Goal: Task Accomplishment & Management: Use online tool/utility

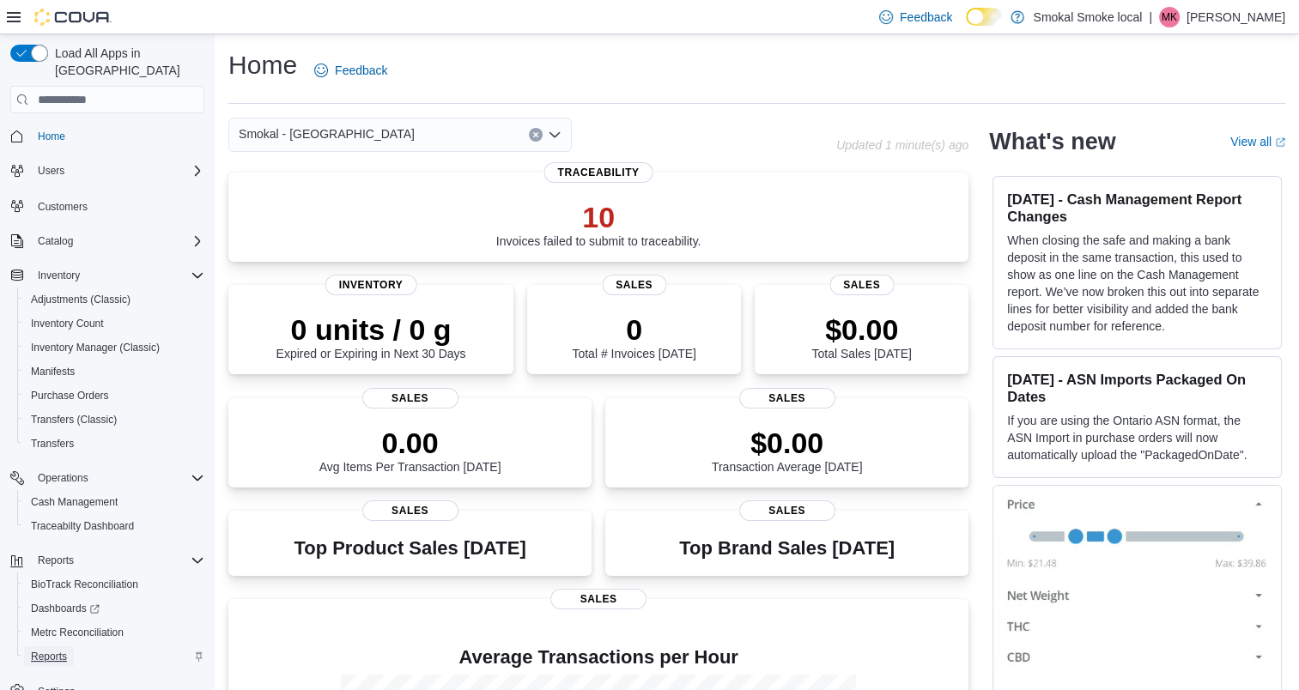
click at [51, 650] on span "Reports" at bounding box center [49, 657] width 36 height 14
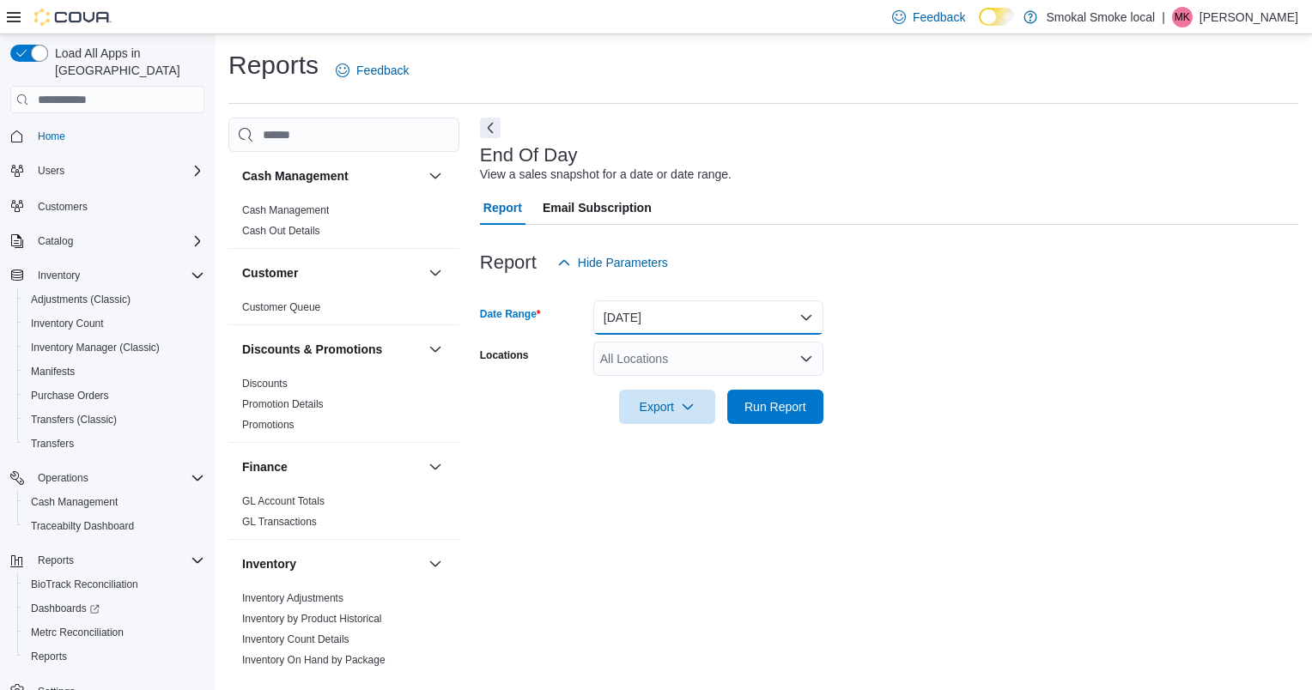
click at [689, 325] on button "Today" at bounding box center [708, 318] width 230 height 34
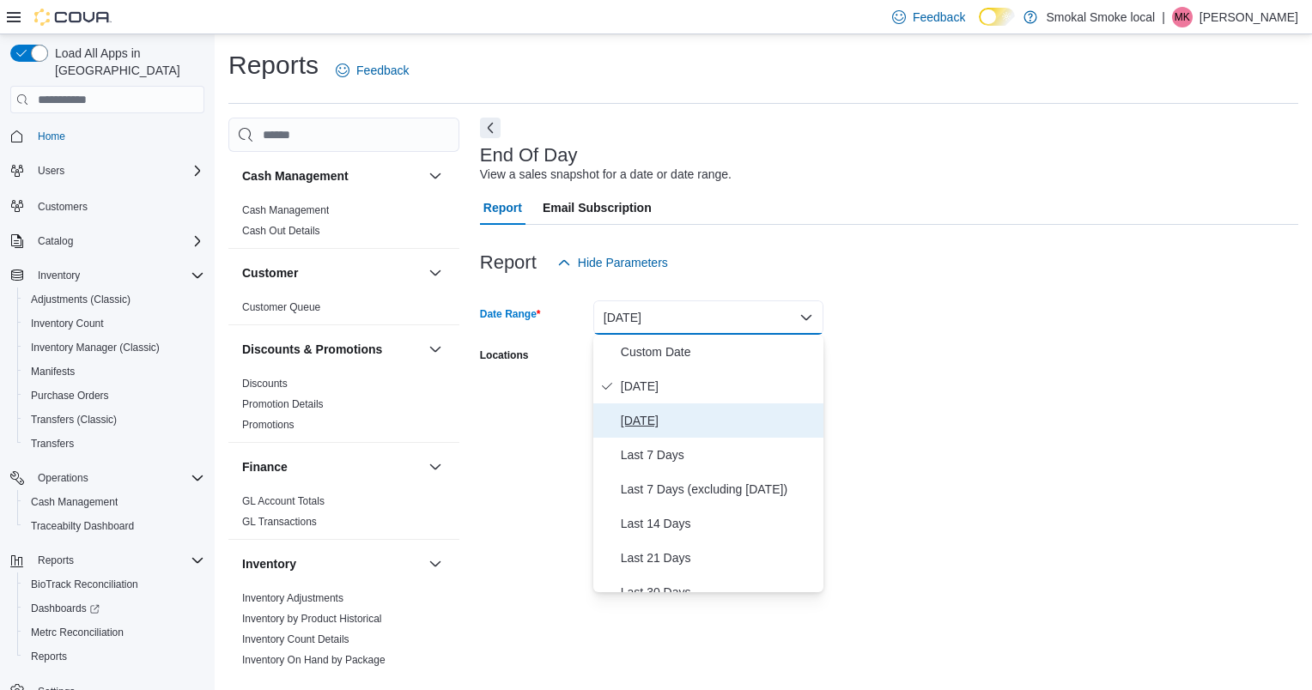
click at [656, 428] on span "Yesterday" at bounding box center [719, 420] width 196 height 21
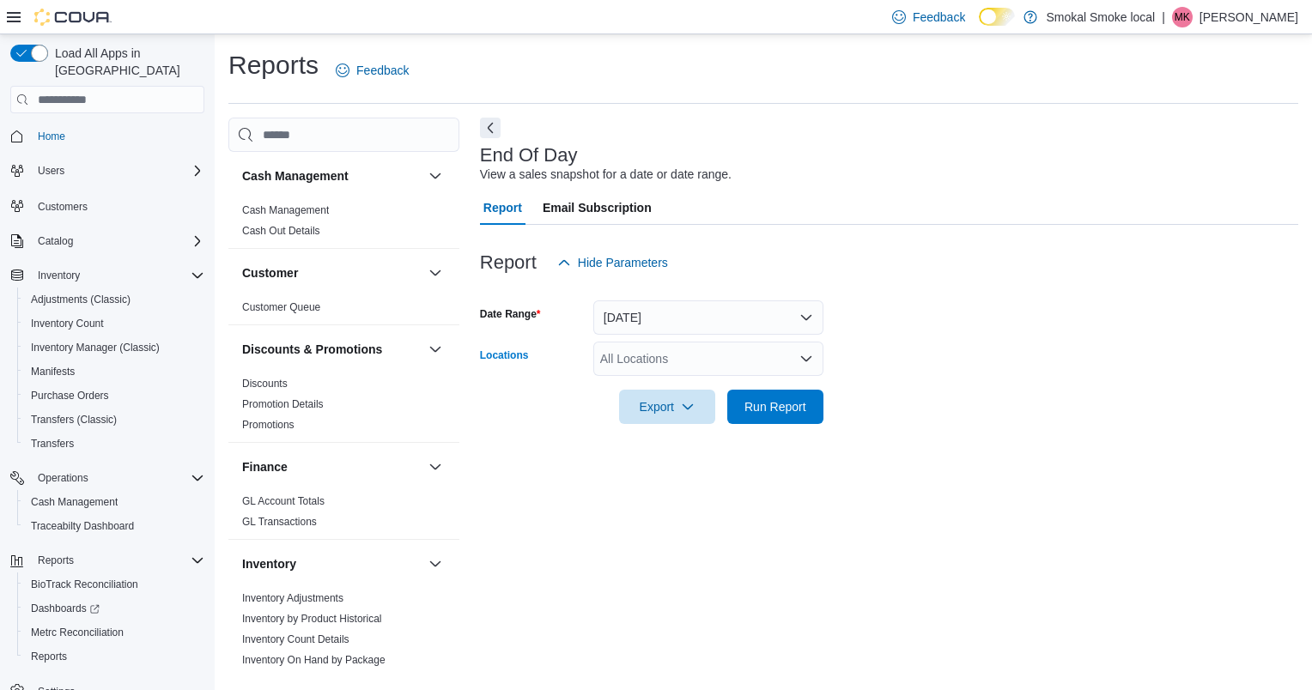
click at [701, 358] on div "All Locations" at bounding box center [708, 359] width 230 height 34
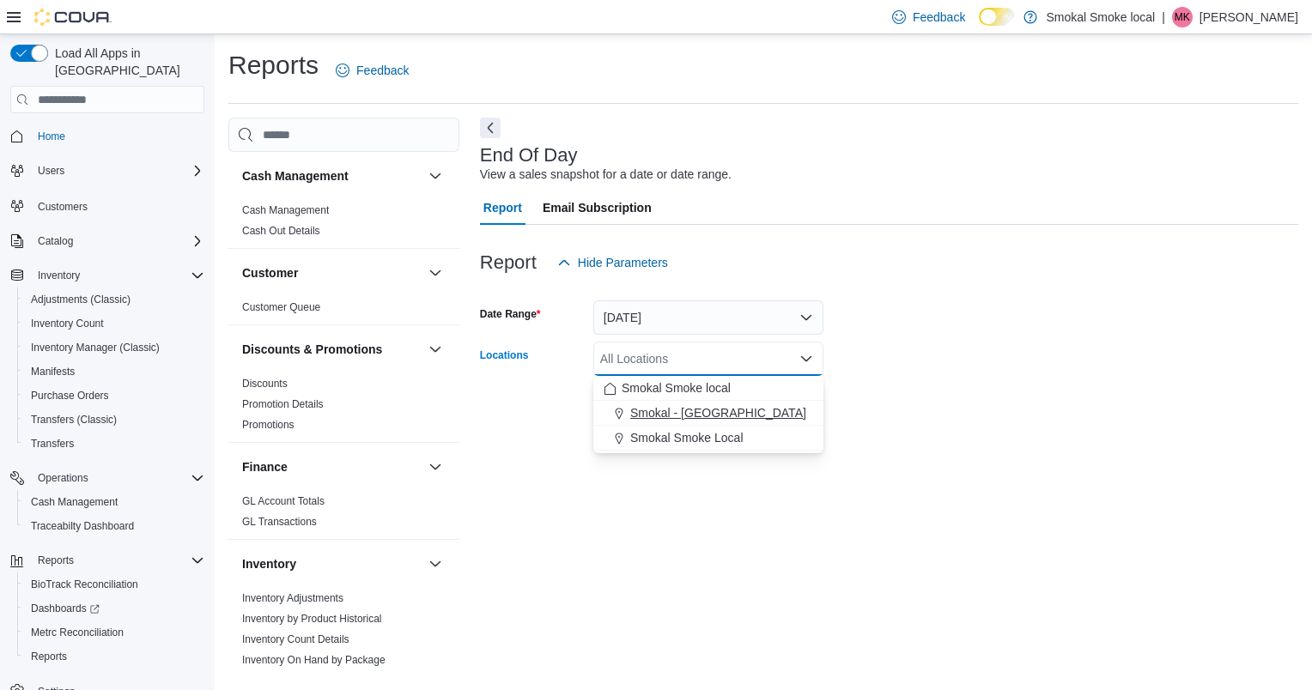
click at [692, 409] on span "Smokal - Socorro" at bounding box center [718, 412] width 176 height 17
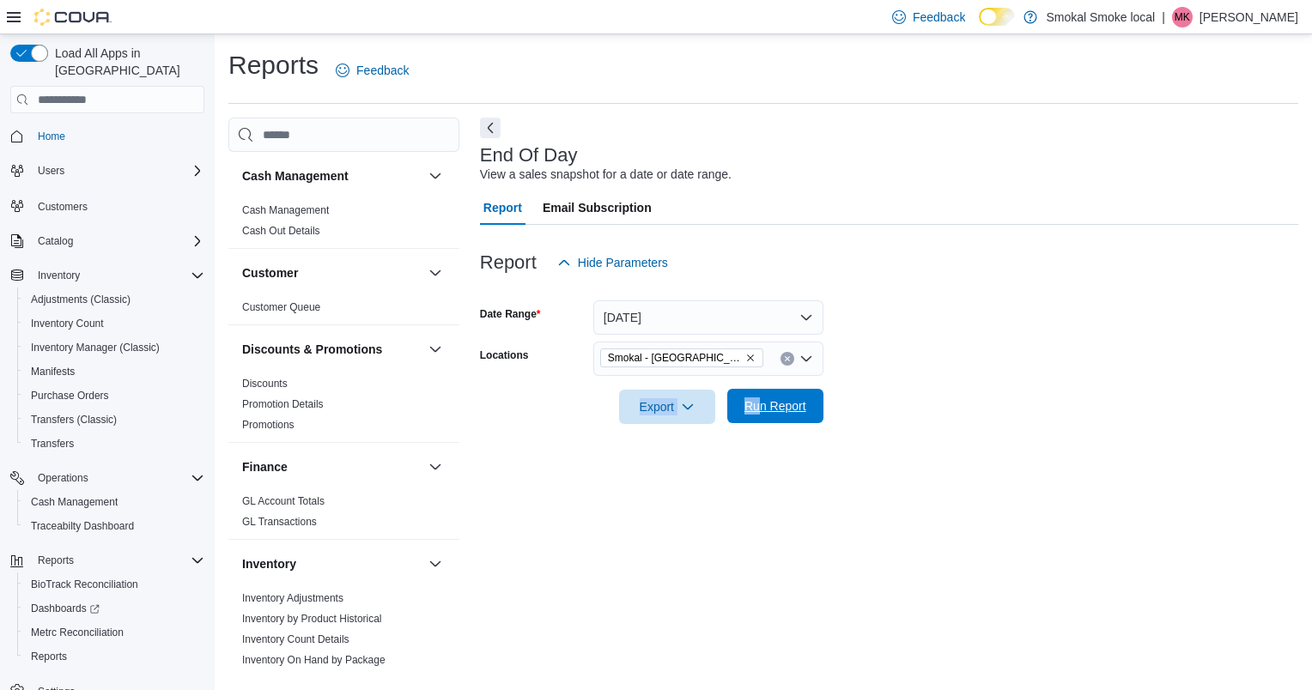
drag, startPoint x: 888, startPoint y: 379, endPoint x: 756, endPoint y: 411, distance: 135.2
click at [756, 411] on form "Date Range Yesterday Locations Smokal - Socorro Export Run Report" at bounding box center [889, 352] width 818 height 144
click at [756, 411] on span "Run Report" at bounding box center [775, 406] width 62 height 17
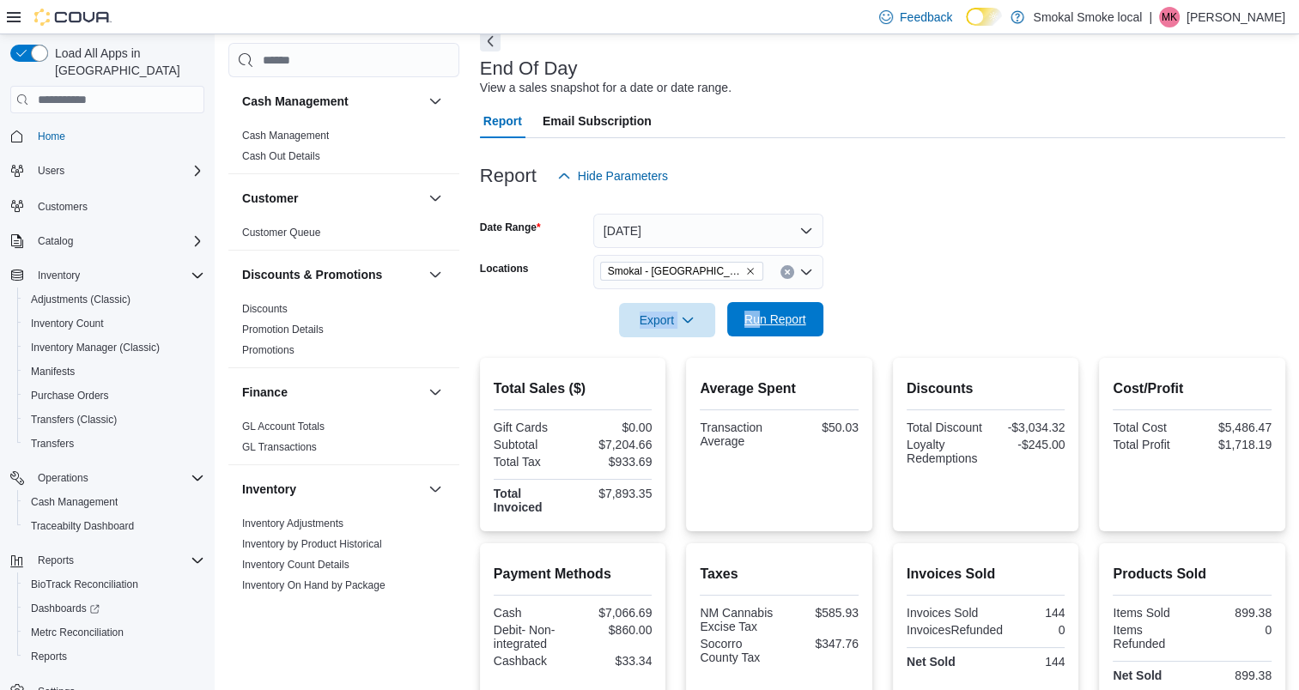
scroll to position [82, 0]
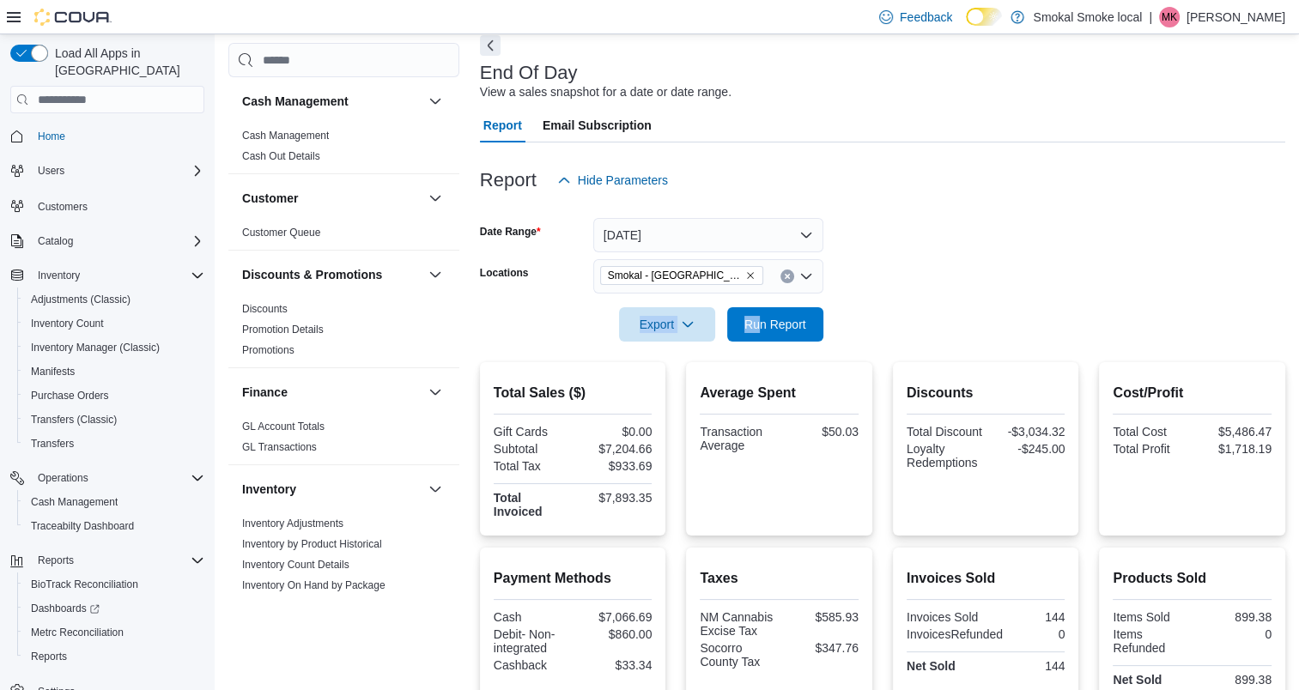
click at [747, 275] on icon "Remove Smokal - Socorro from selection in this group" at bounding box center [750, 275] width 7 height 7
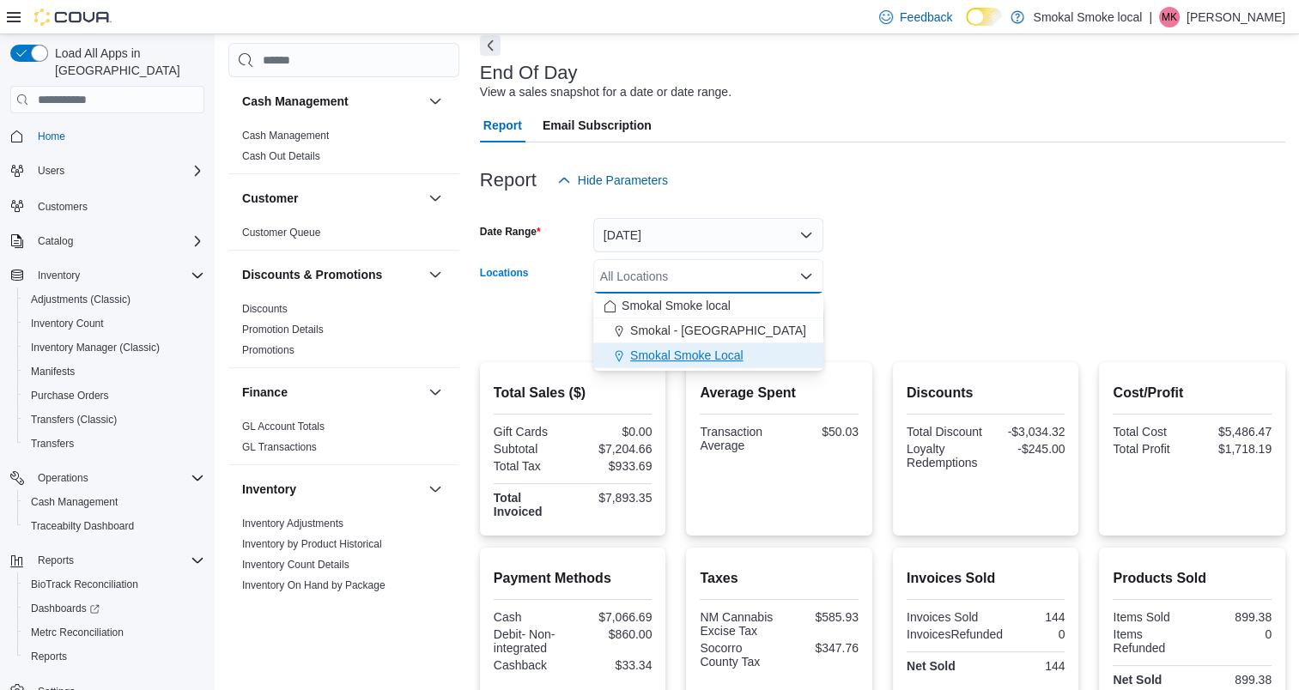
click at [726, 357] on span "Smokal Smoke Local" at bounding box center [686, 355] width 113 height 17
click at [932, 292] on form "Date Range Yesterday Locations Smokal Smoke Local Combo box. Selected. Smokal S…" at bounding box center [882, 269] width 805 height 144
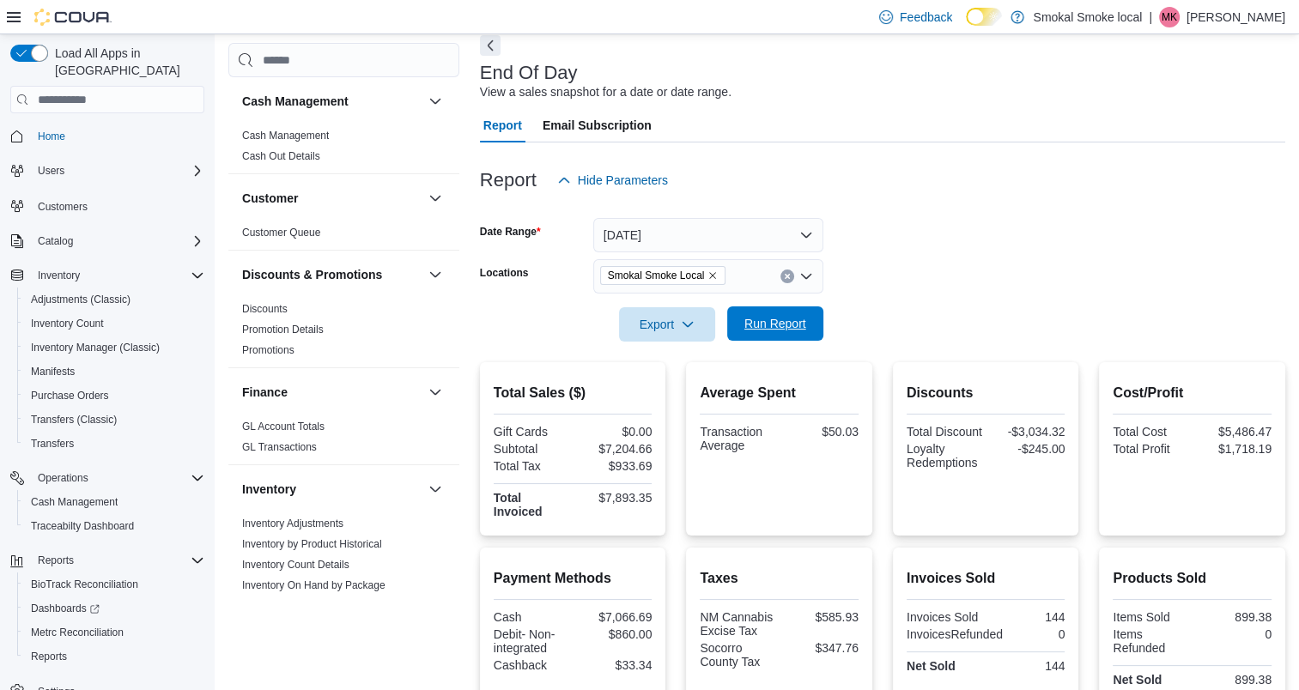
click at [781, 330] on span "Run Report" at bounding box center [775, 323] width 62 height 17
click at [708, 277] on icon "Remove Smokal Smoke Local from selection in this group" at bounding box center [712, 275] width 10 height 10
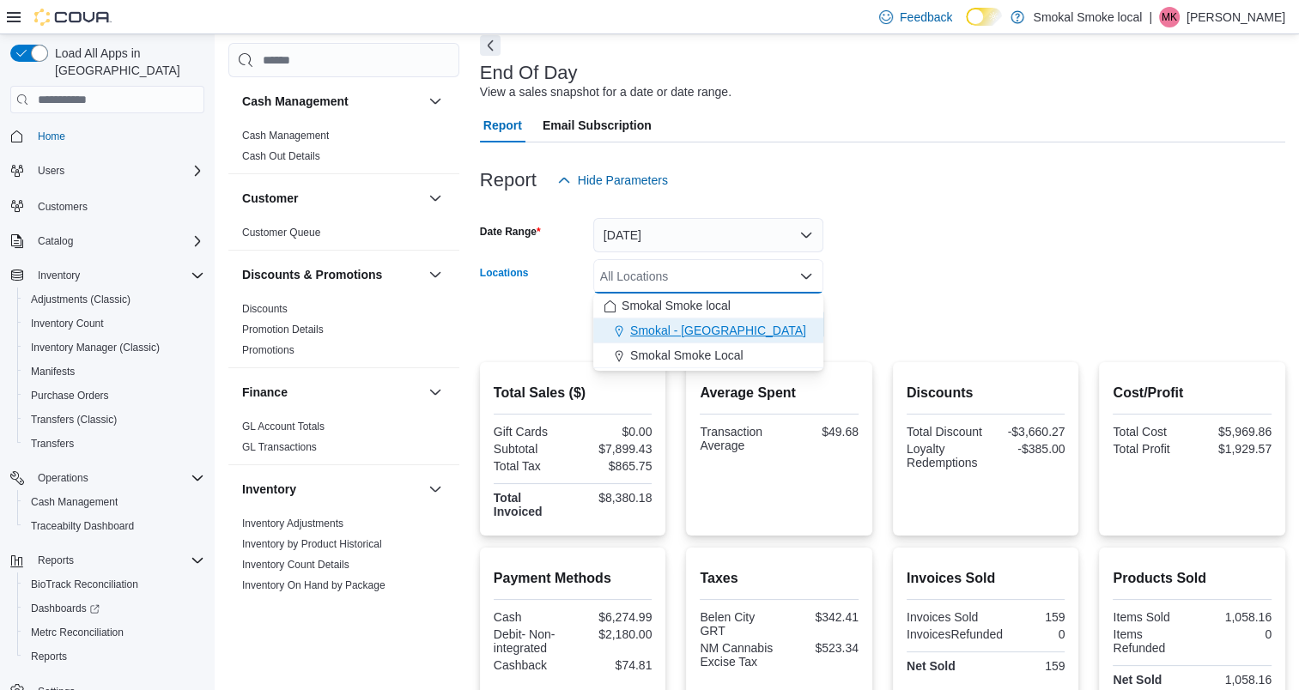
click at [703, 337] on span "Smokal - Socorro" at bounding box center [718, 330] width 176 height 17
click at [935, 309] on form "Date Range Yesterday Locations Smokal - Socorro Combo box. Selected. Smokal - S…" at bounding box center [882, 269] width 805 height 144
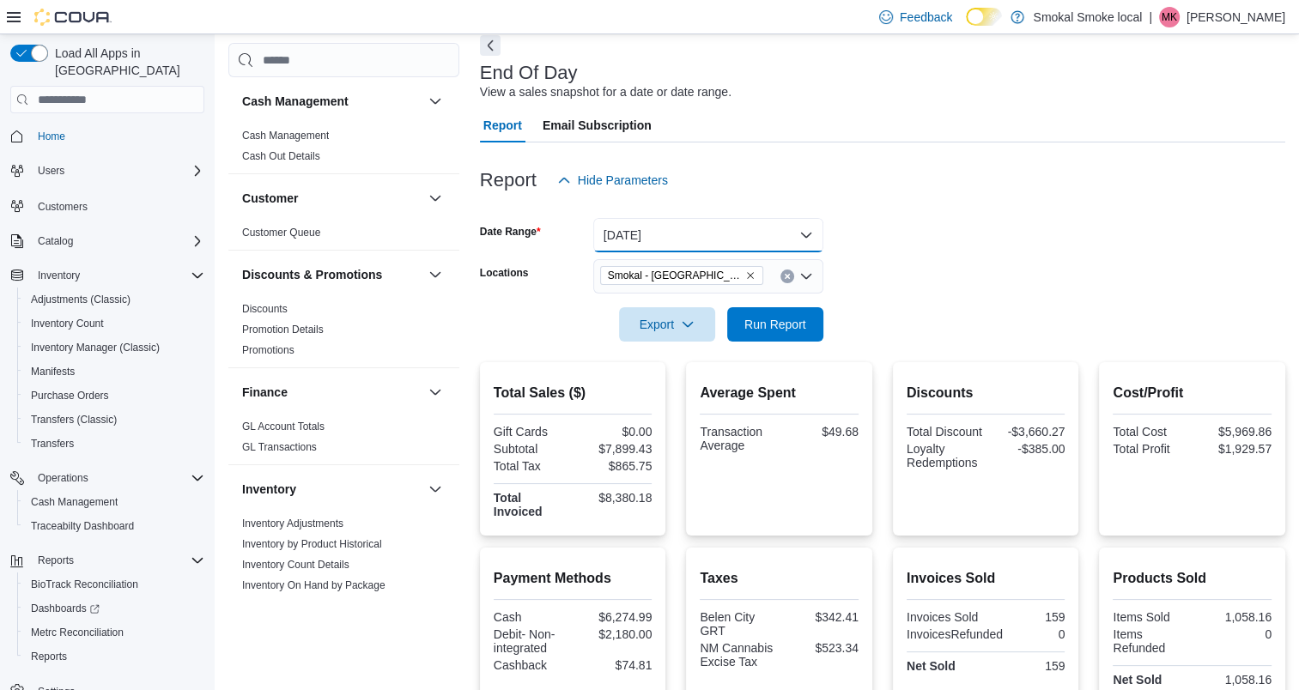
click at [683, 237] on button "Yesterday" at bounding box center [708, 235] width 230 height 34
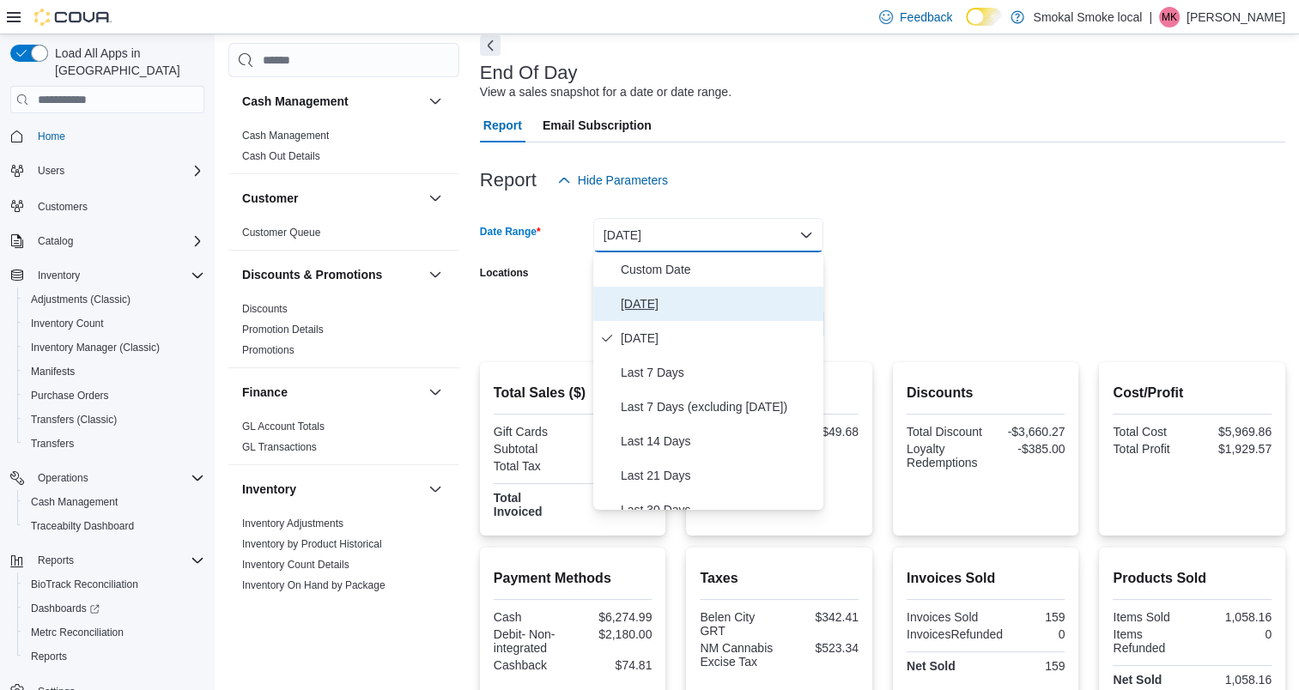
click at [649, 307] on span "Today" at bounding box center [719, 304] width 196 height 21
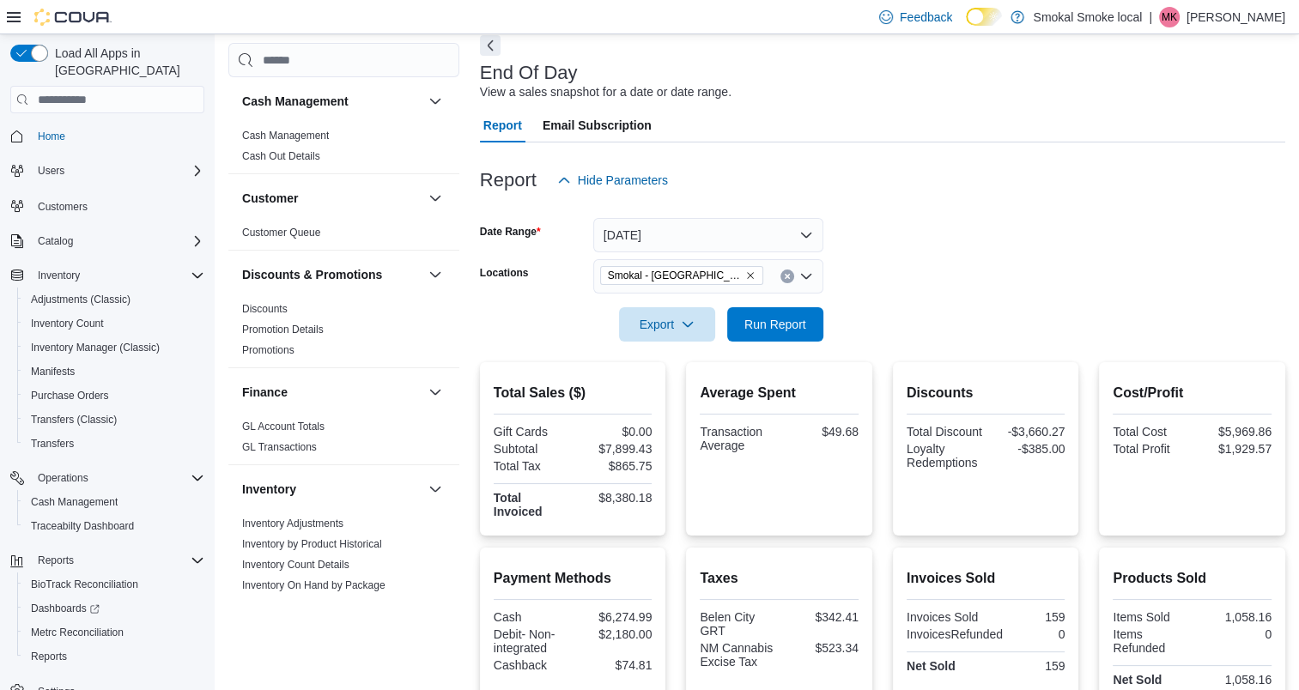
click at [962, 289] on form "Date Range Today Locations Smokal - Socorro Export Run Report" at bounding box center [882, 269] width 805 height 144
click at [779, 332] on span "Run Report" at bounding box center [775, 323] width 62 height 17
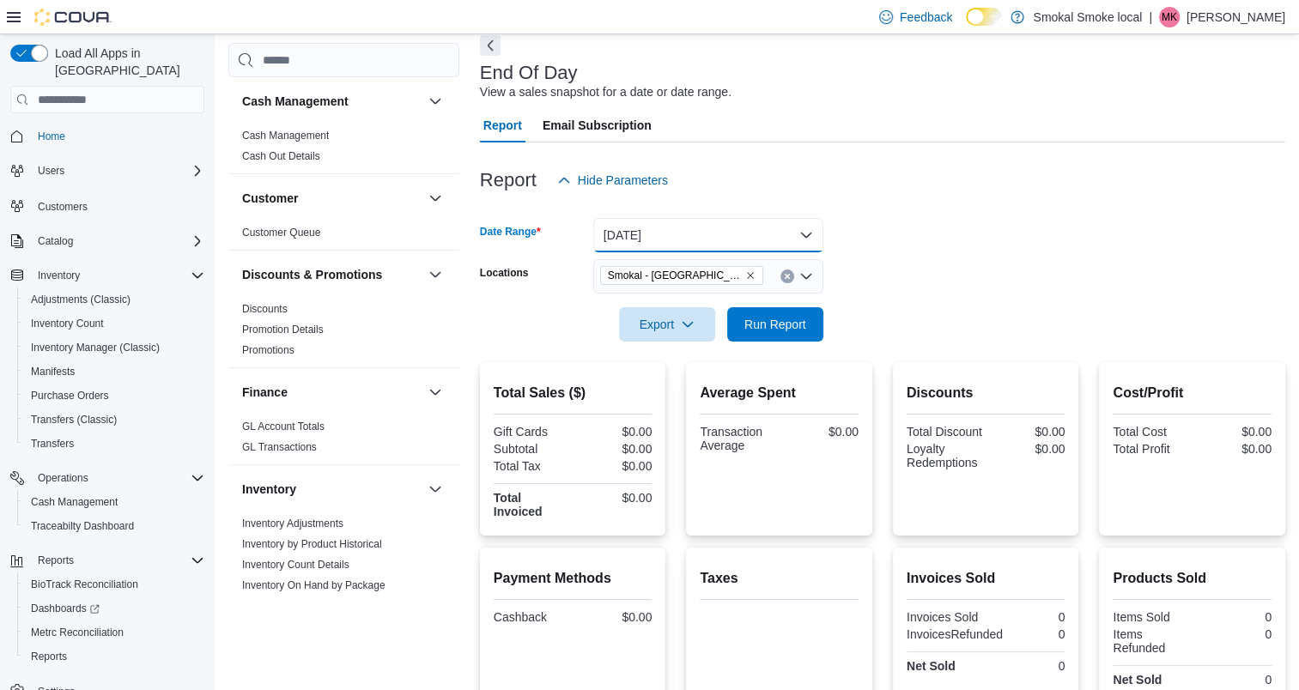
click at [665, 227] on button "Today" at bounding box center [708, 235] width 230 height 34
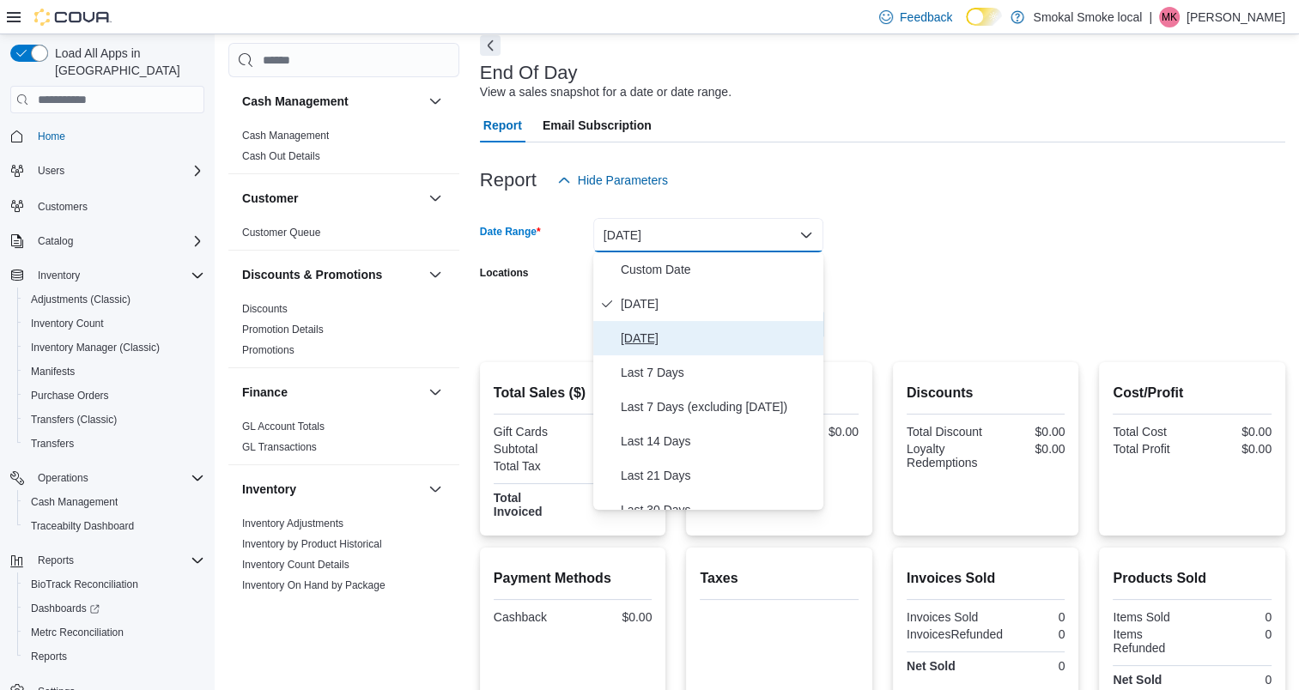
click at [653, 330] on span "Yesterday" at bounding box center [719, 338] width 196 height 21
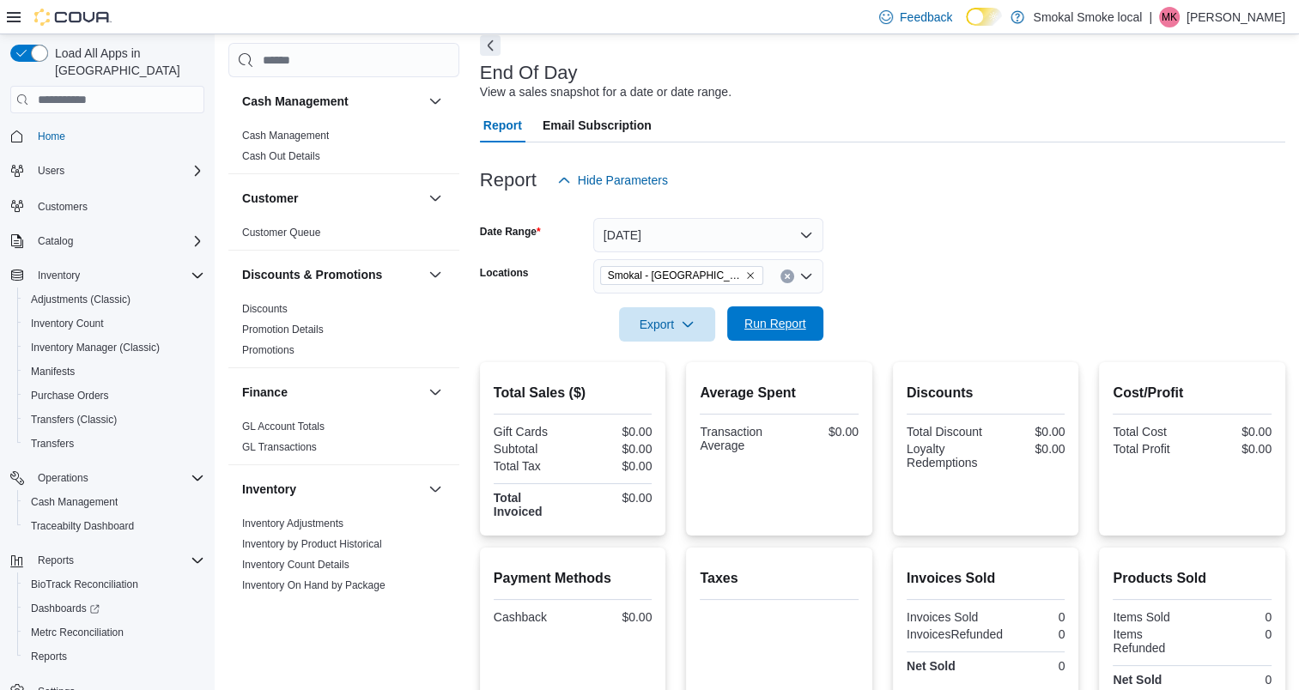
click at [770, 316] on span "Run Report" at bounding box center [775, 323] width 62 height 17
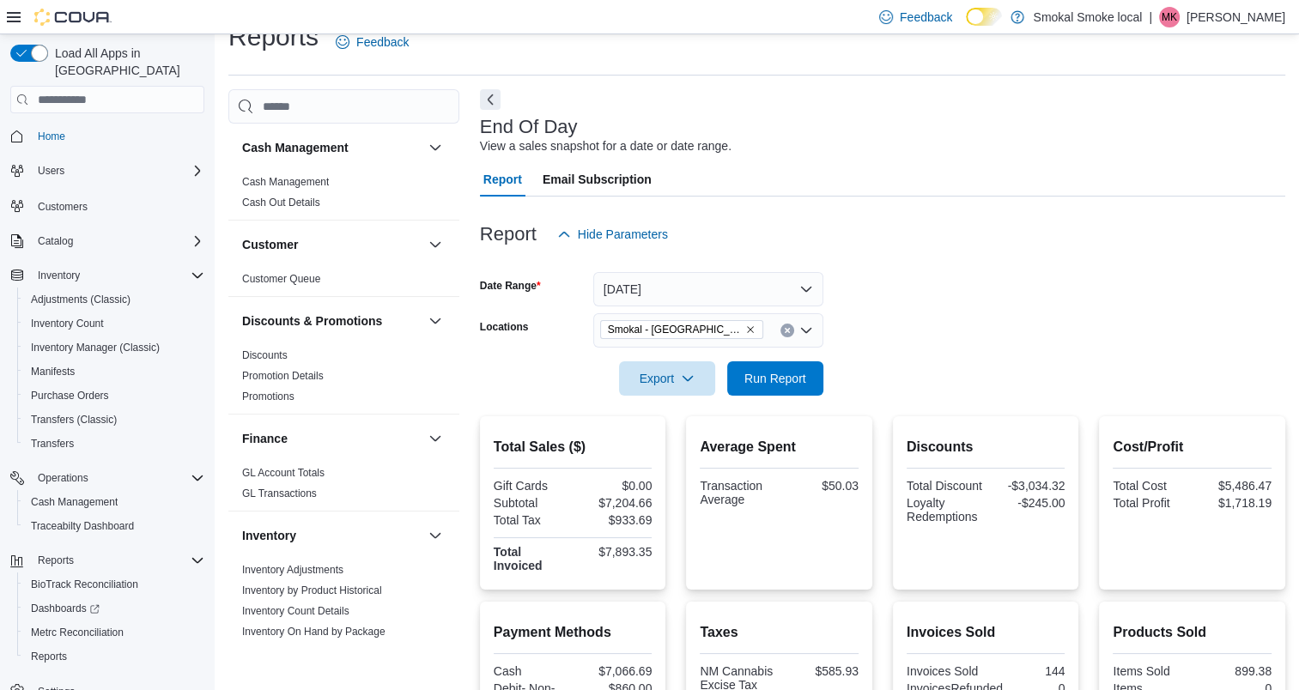
scroll to position [27, 0]
click at [684, 292] on button "Yesterday" at bounding box center [708, 290] width 230 height 34
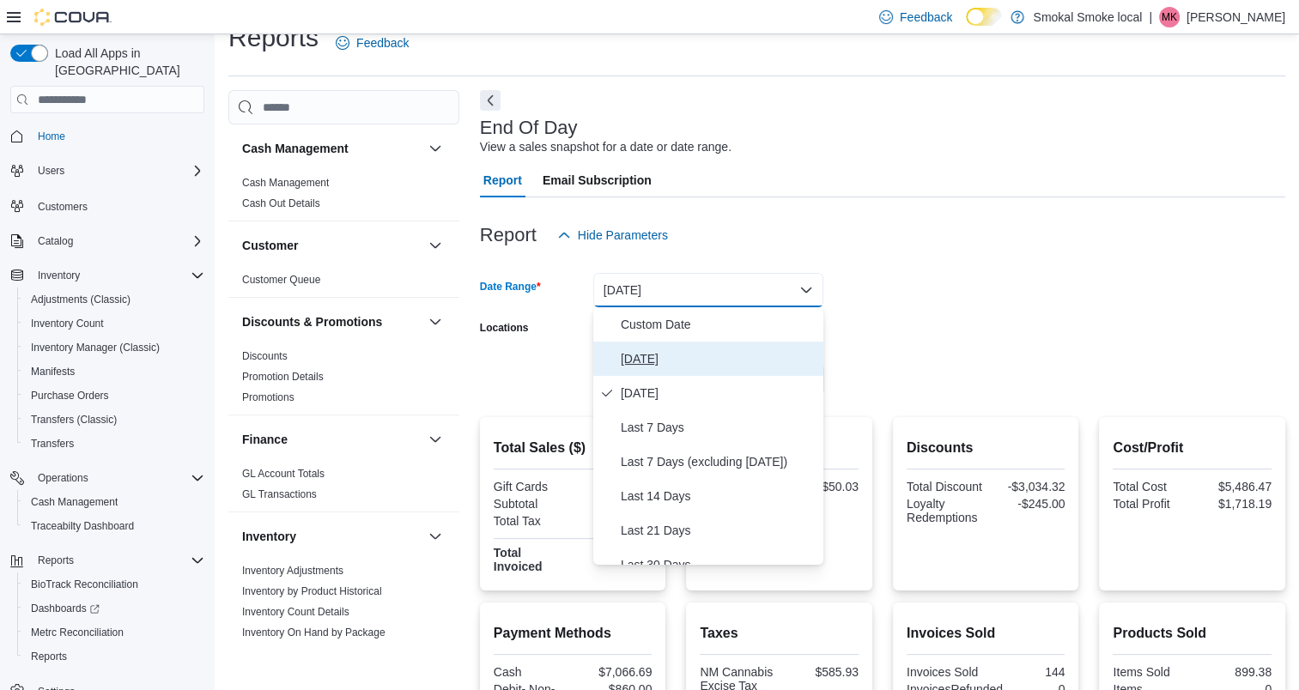
click at [636, 353] on span "Today" at bounding box center [719, 359] width 196 height 21
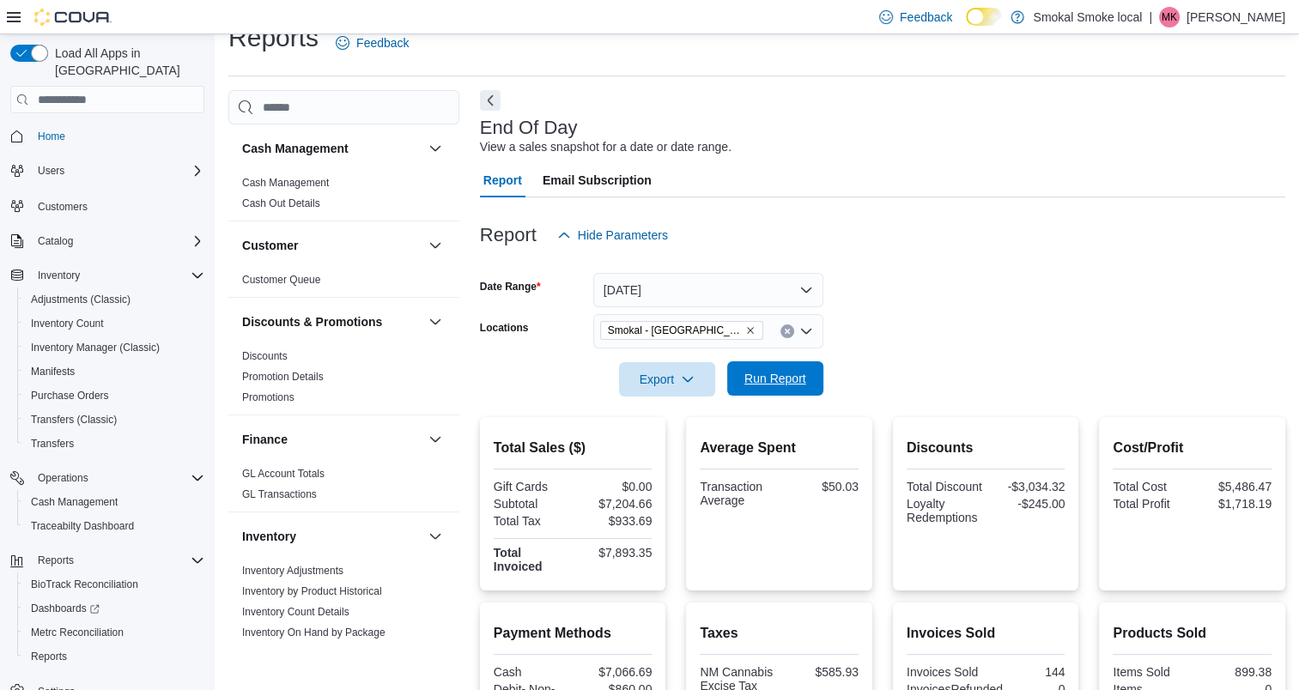
click at [763, 379] on span "Run Report" at bounding box center [775, 378] width 62 height 17
click at [768, 388] on span "Run Report" at bounding box center [776, 378] width 76 height 34
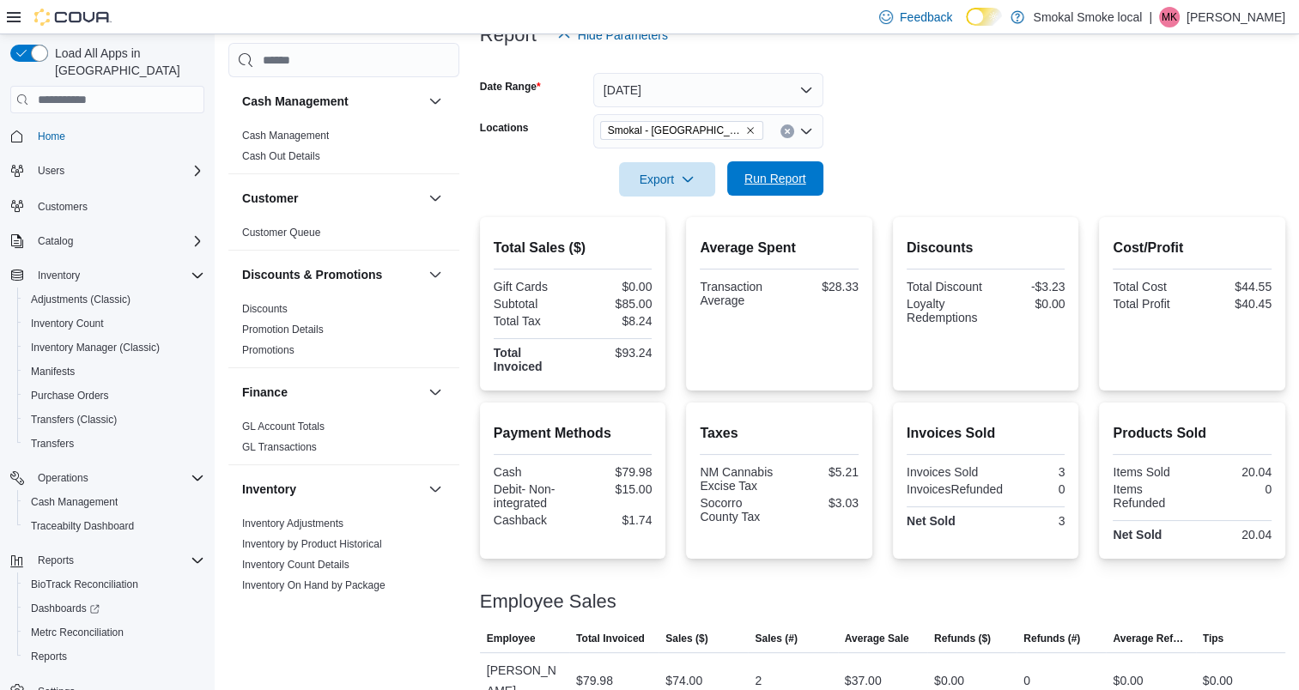
scroll to position [295, 0]
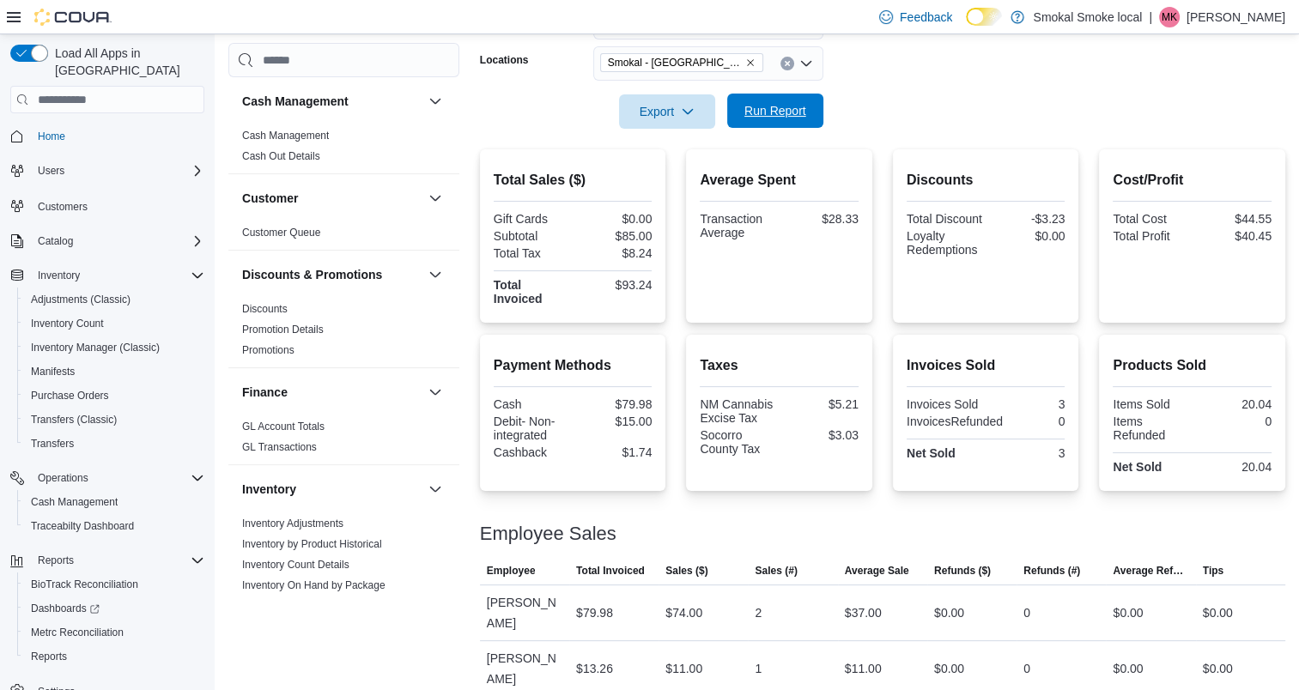
click at [793, 108] on span "Run Report" at bounding box center [775, 110] width 62 height 17
click at [762, 109] on span "Run Report" at bounding box center [775, 110] width 62 height 17
click at [745, 65] on icon "Remove Smokal - Socorro from selection in this group" at bounding box center [750, 63] width 10 height 10
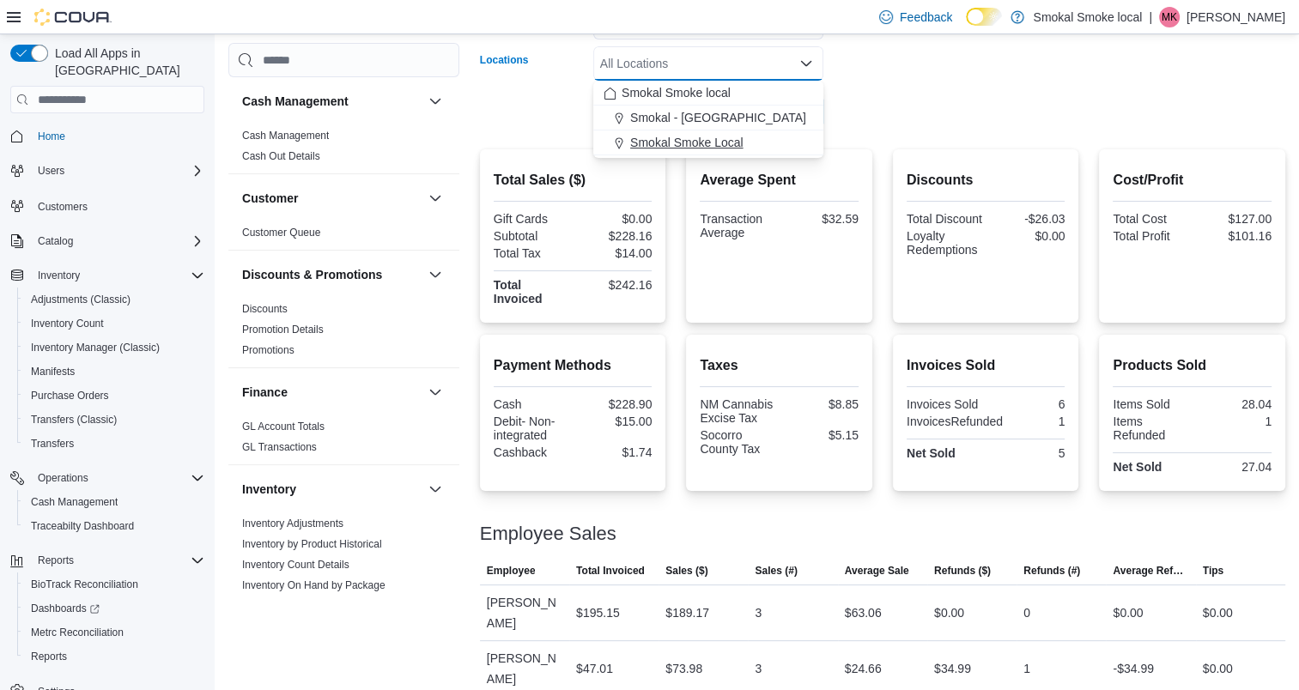
click at [698, 138] on span "Smokal Smoke Local" at bounding box center [686, 142] width 113 height 17
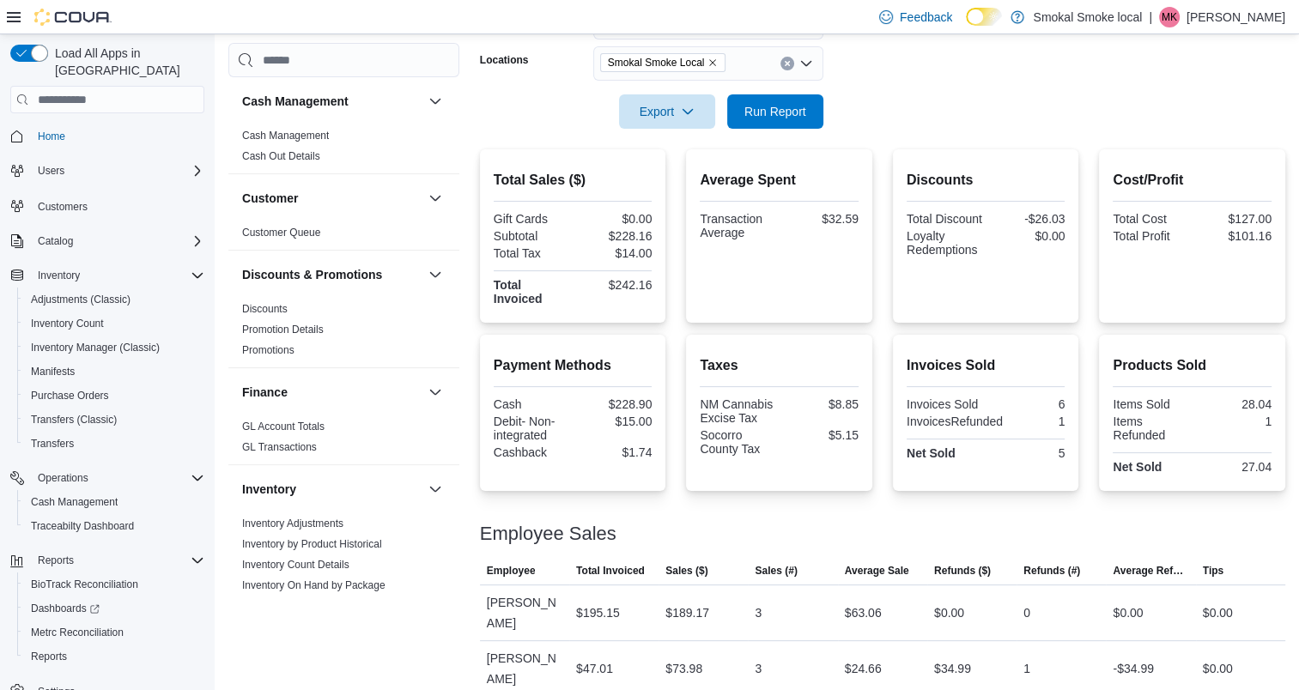
click at [938, 125] on form "Date Range Today Locations Smokal Smoke Local Export Run Report" at bounding box center [882, 57] width 805 height 144
click at [768, 113] on span "Run Report" at bounding box center [775, 110] width 62 height 17
click at [710, 60] on icon "Remove Smokal Smoke Local from selection in this group" at bounding box center [712, 63] width 10 height 10
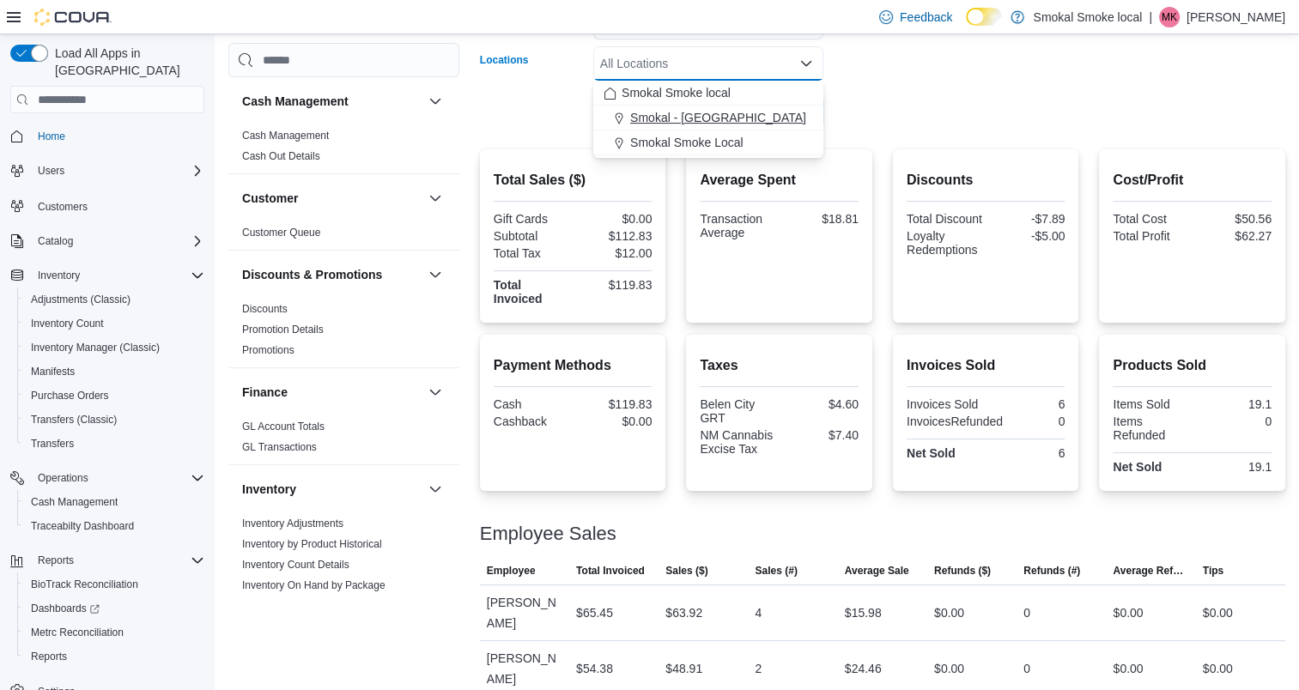
click at [701, 117] on span "Smokal - Socorro" at bounding box center [718, 117] width 176 height 17
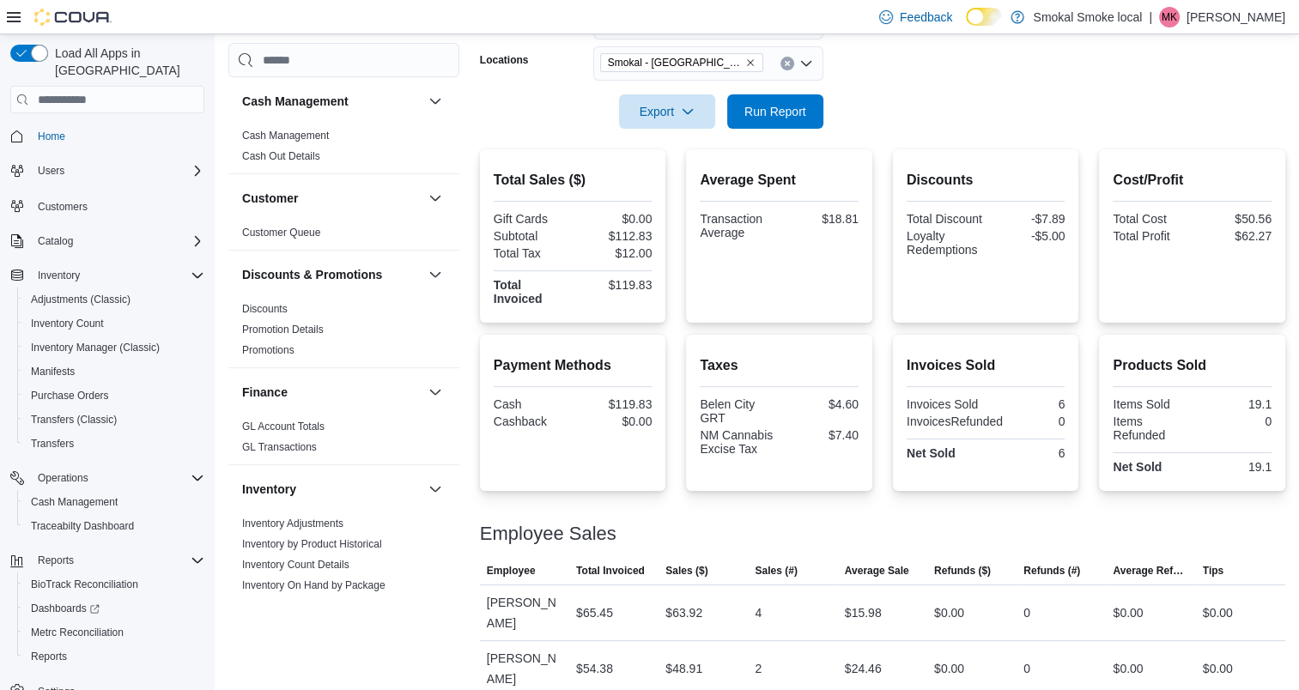
click at [896, 137] on div at bounding box center [882, 139] width 805 height 21
click at [773, 113] on span "Run Report" at bounding box center [775, 110] width 62 height 17
